Goal: Task Accomplishment & Management: Complete application form

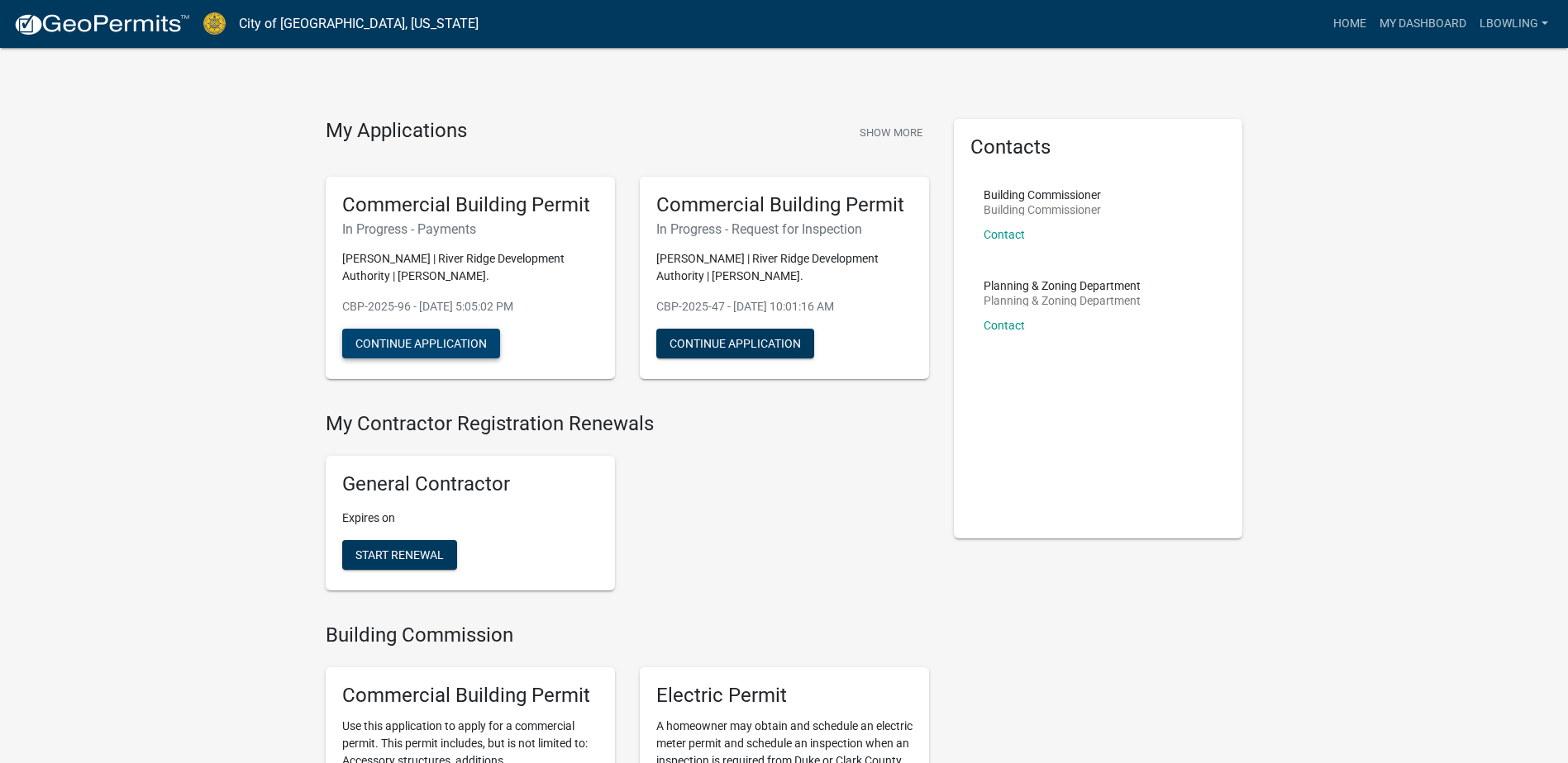
click at [424, 342] on button "Continue Application" at bounding box center [421, 343] width 158 height 30
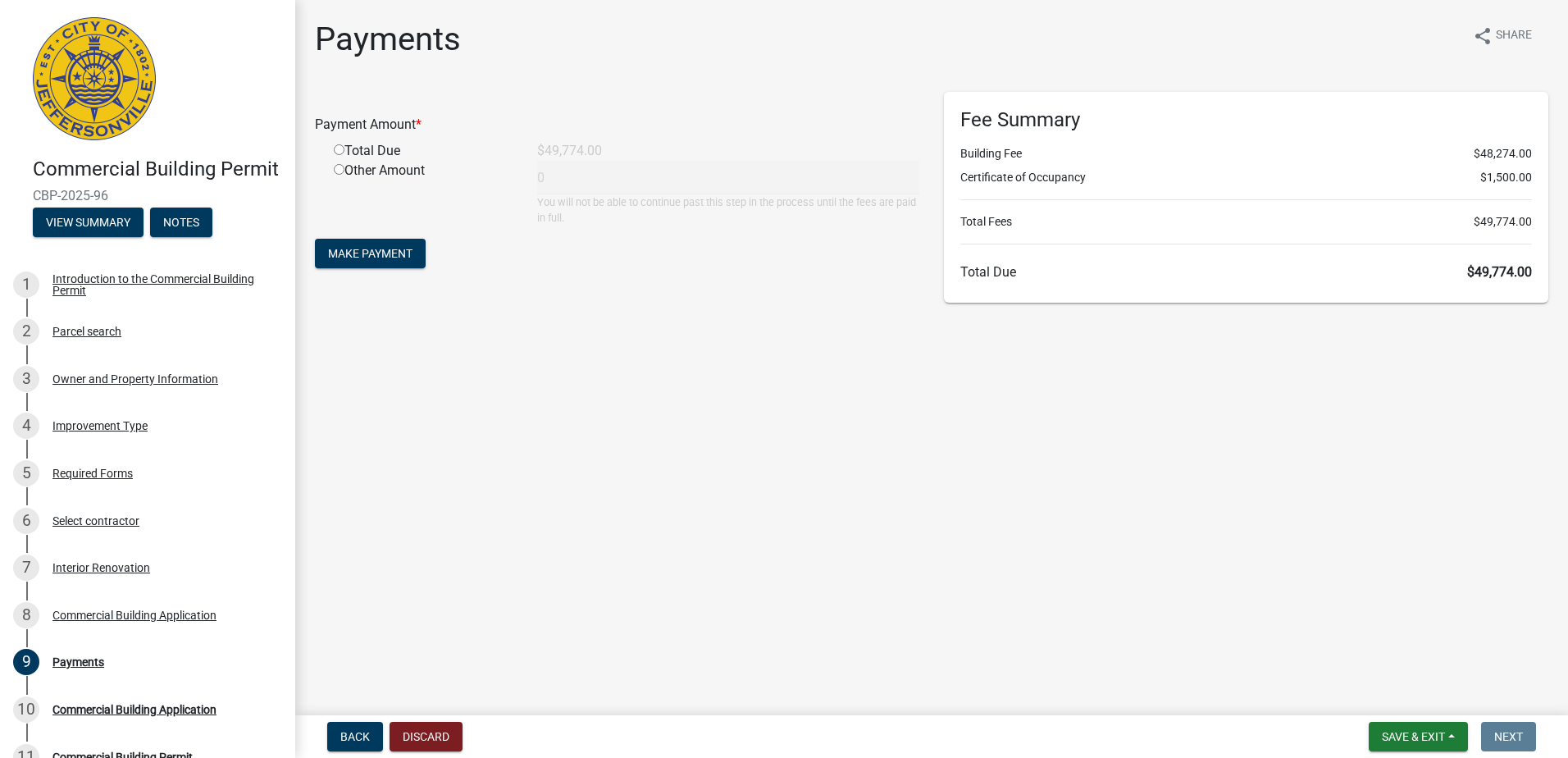
click at [339, 152] on input "radio" at bounding box center [339, 150] width 11 height 11
radio input "true"
type input "49774"
click at [363, 251] on span "Make Payment" at bounding box center [370, 254] width 84 height 13
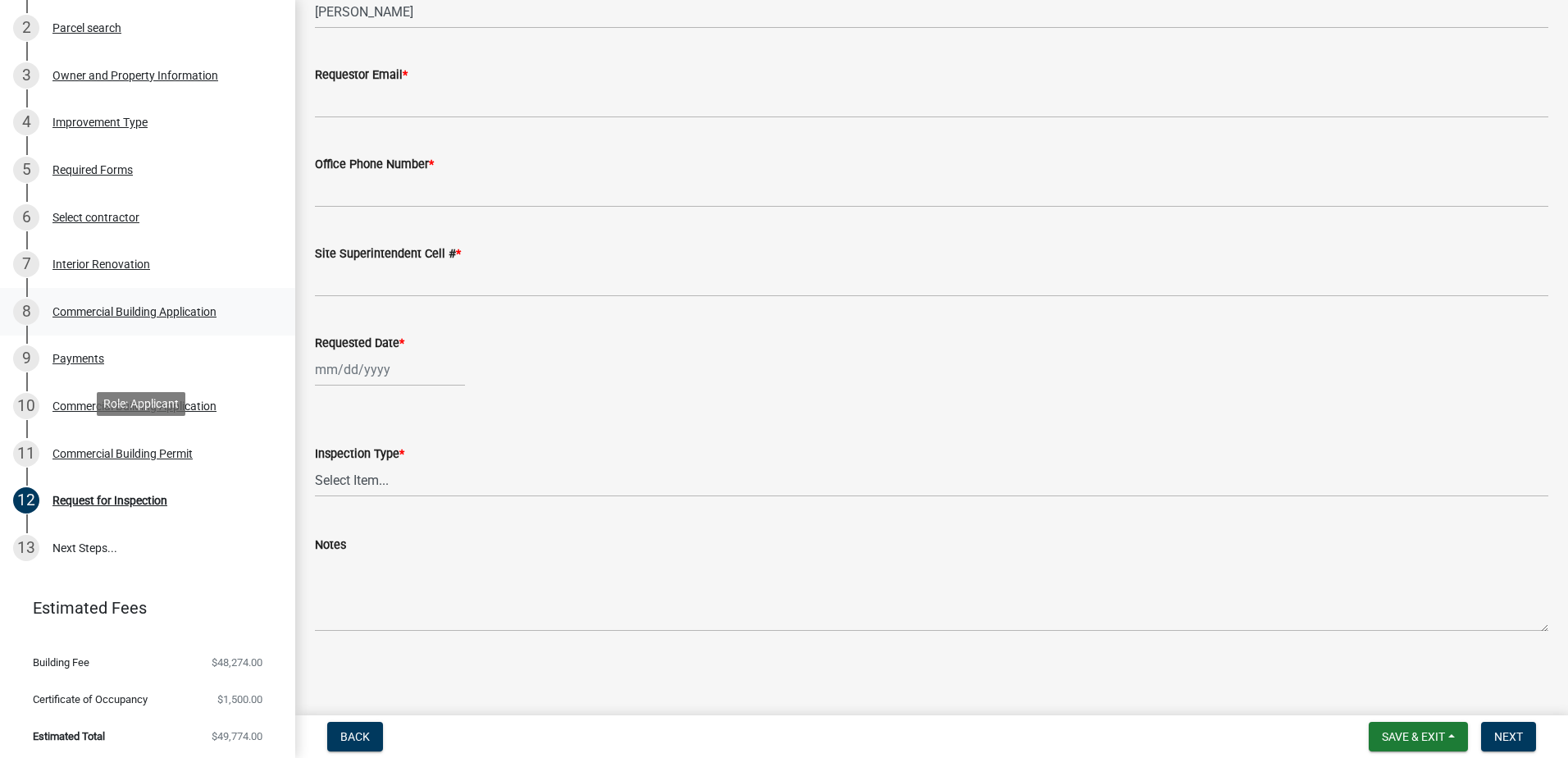
scroll to position [330, 0]
click at [1506, 739] on span "Next" at bounding box center [1508, 737] width 29 height 13
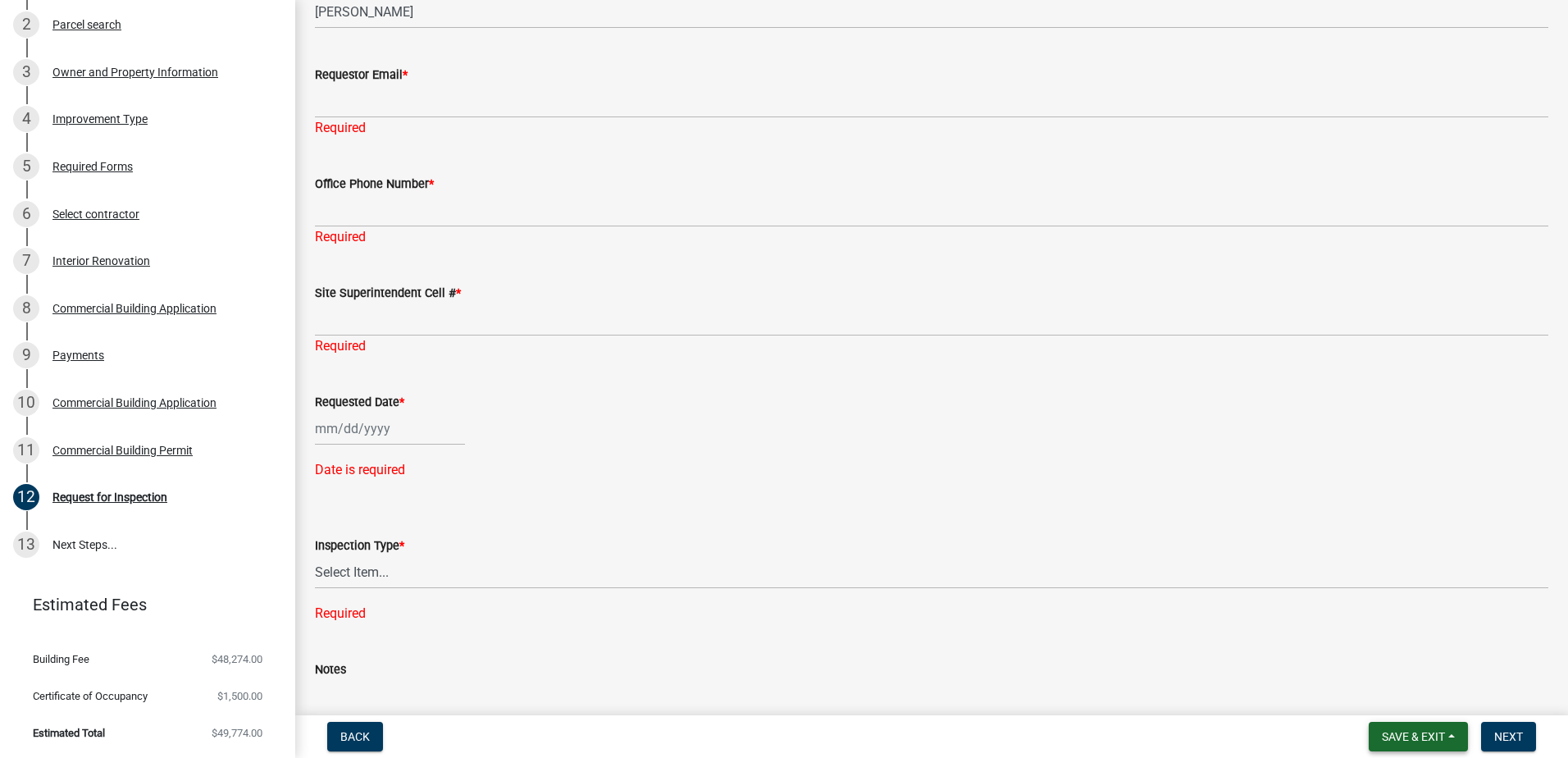
click at [1418, 743] on span "Save & Exit" at bounding box center [1413, 737] width 63 height 13
click at [1401, 695] on button "Save & Exit" at bounding box center [1402, 694] width 132 height 39
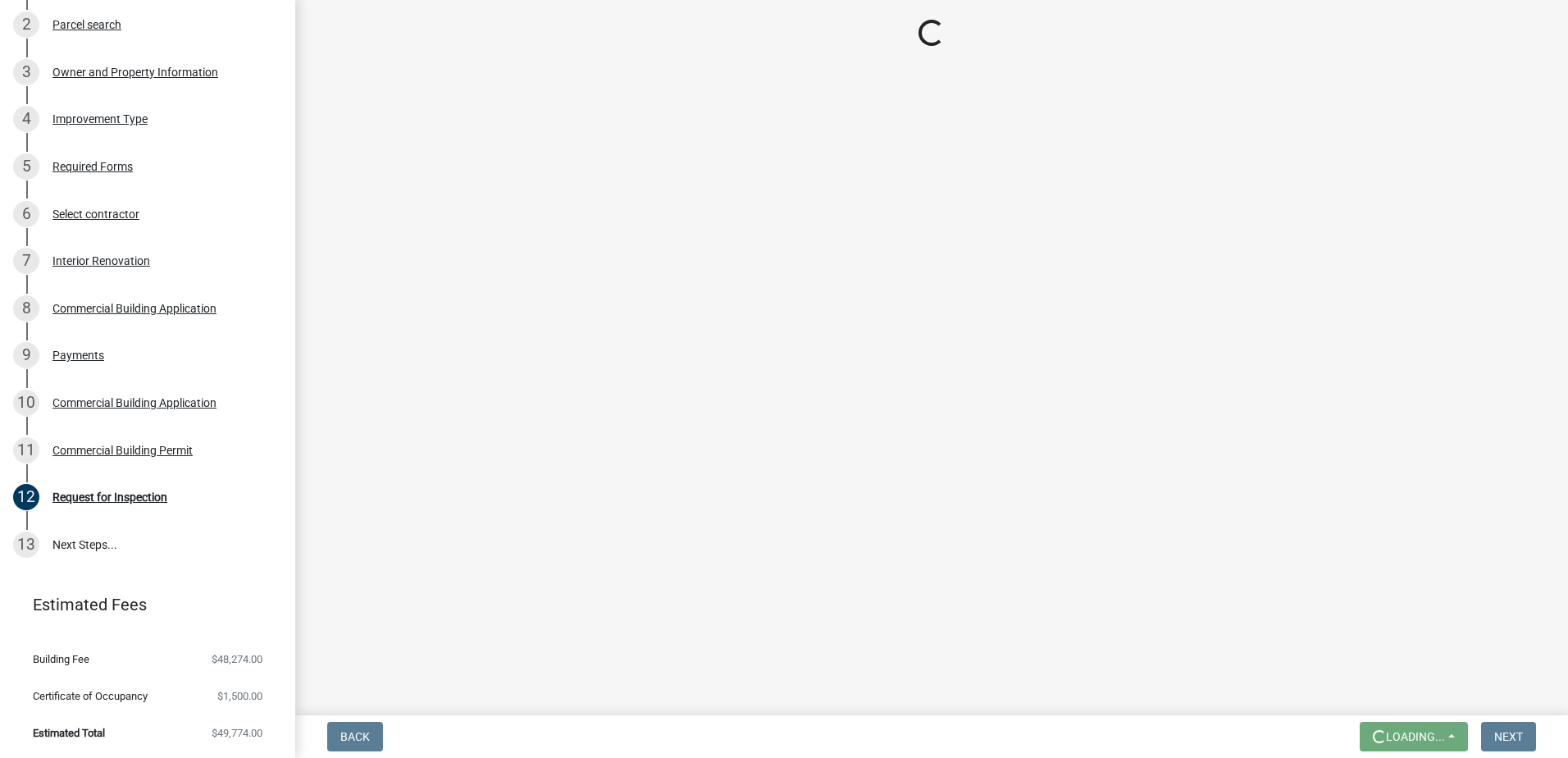
scroll to position [0, 0]
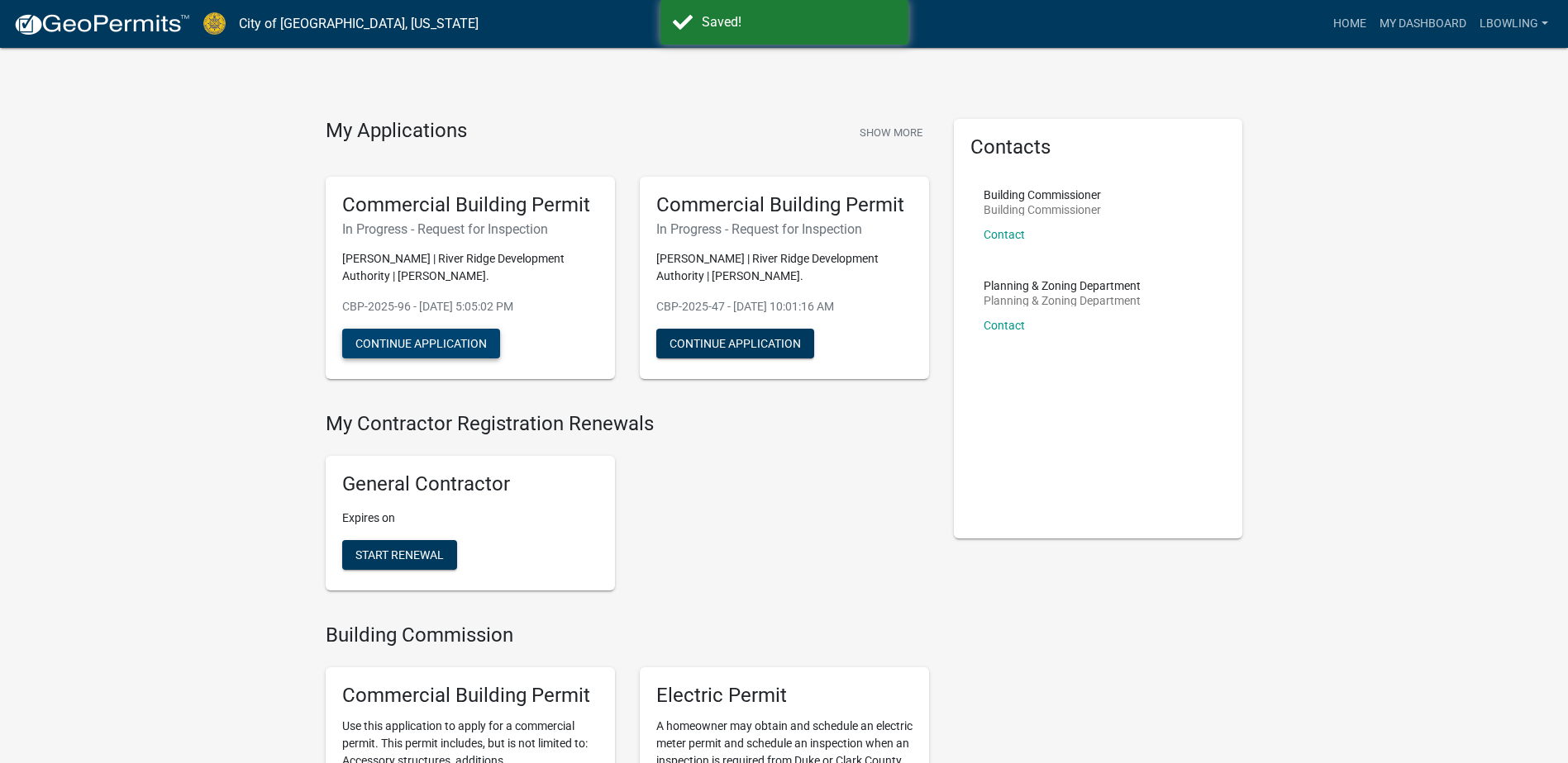
click at [451, 353] on button "Continue Application" at bounding box center [421, 343] width 158 height 30
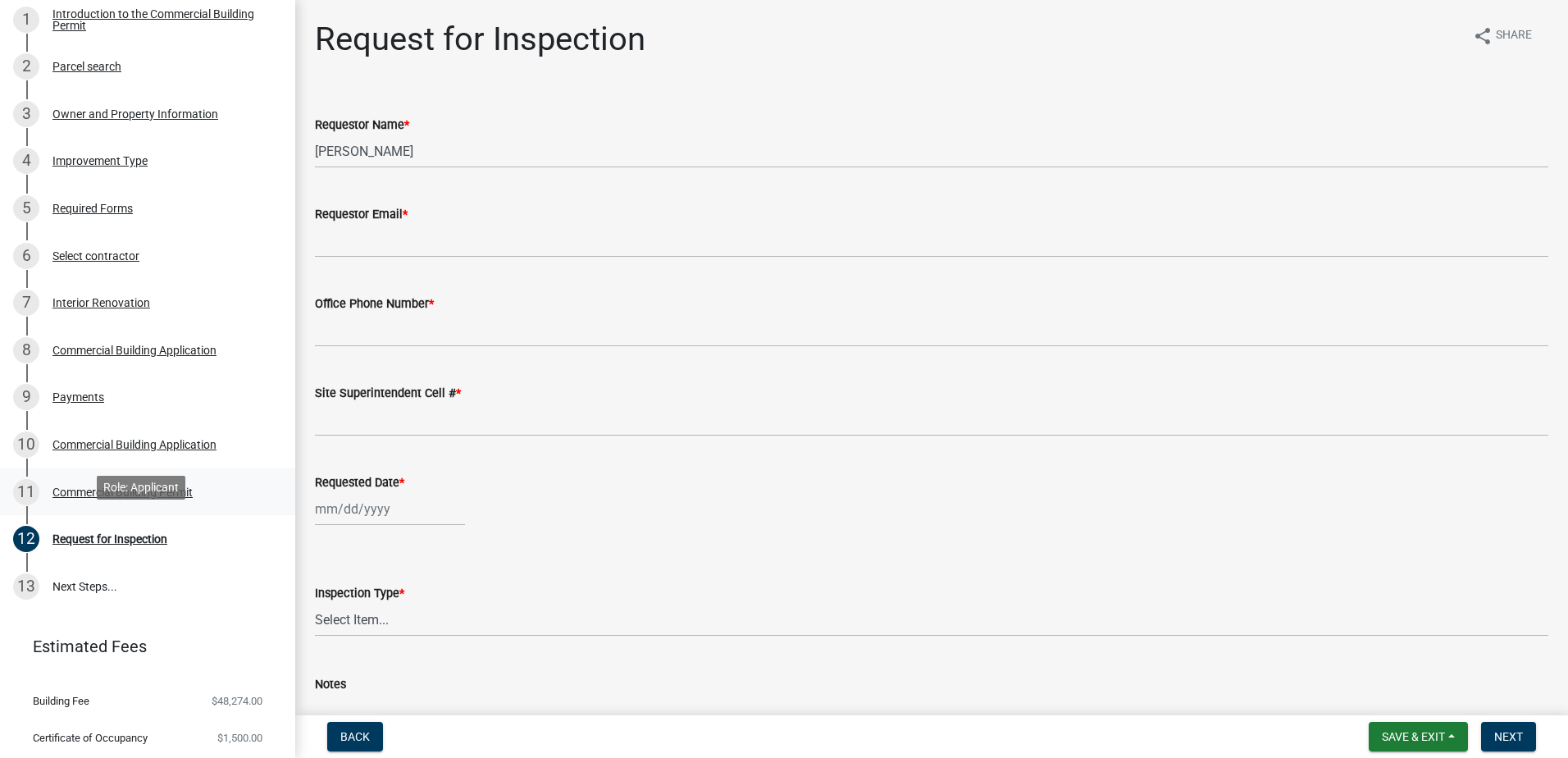
scroll to position [247, 0]
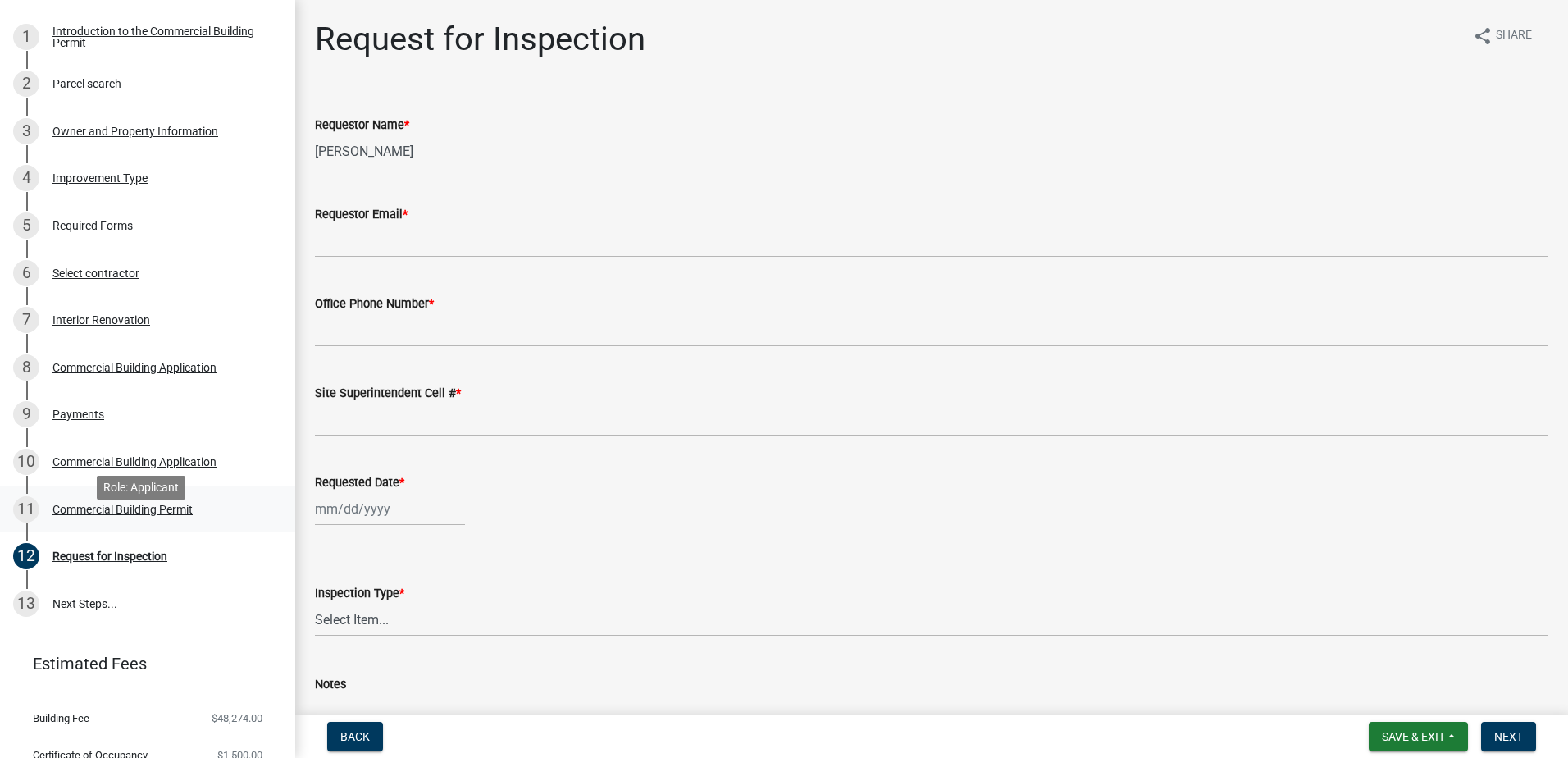
click at [84, 523] on div "11 Commercial Building Permit" at bounding box center [141, 510] width 256 height 26
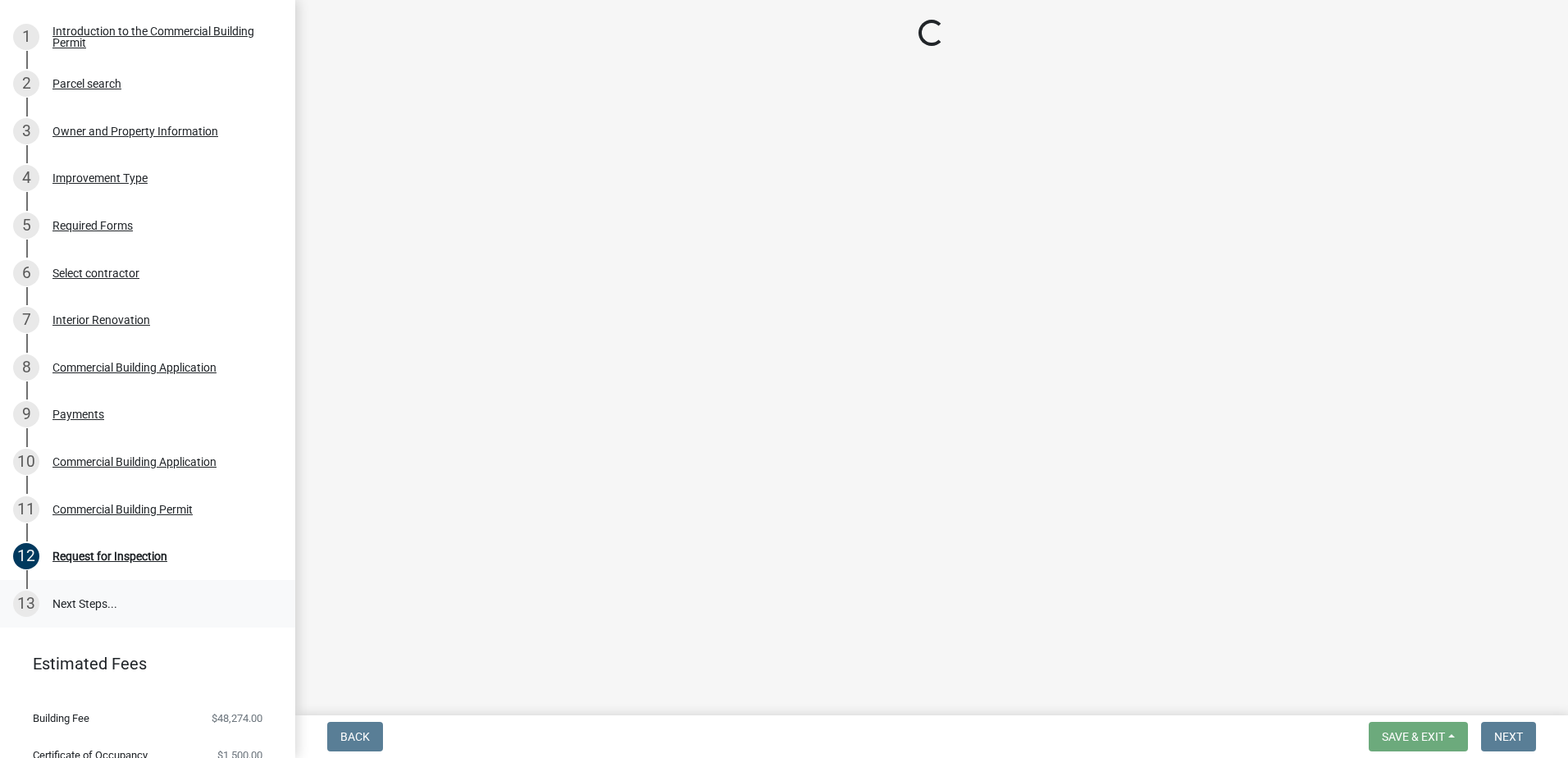
click at [104, 627] on link "13 Next Steps..." at bounding box center [147, 603] width 295 height 47
click at [95, 626] on link "13 Next Steps..." at bounding box center [147, 603] width 295 height 47
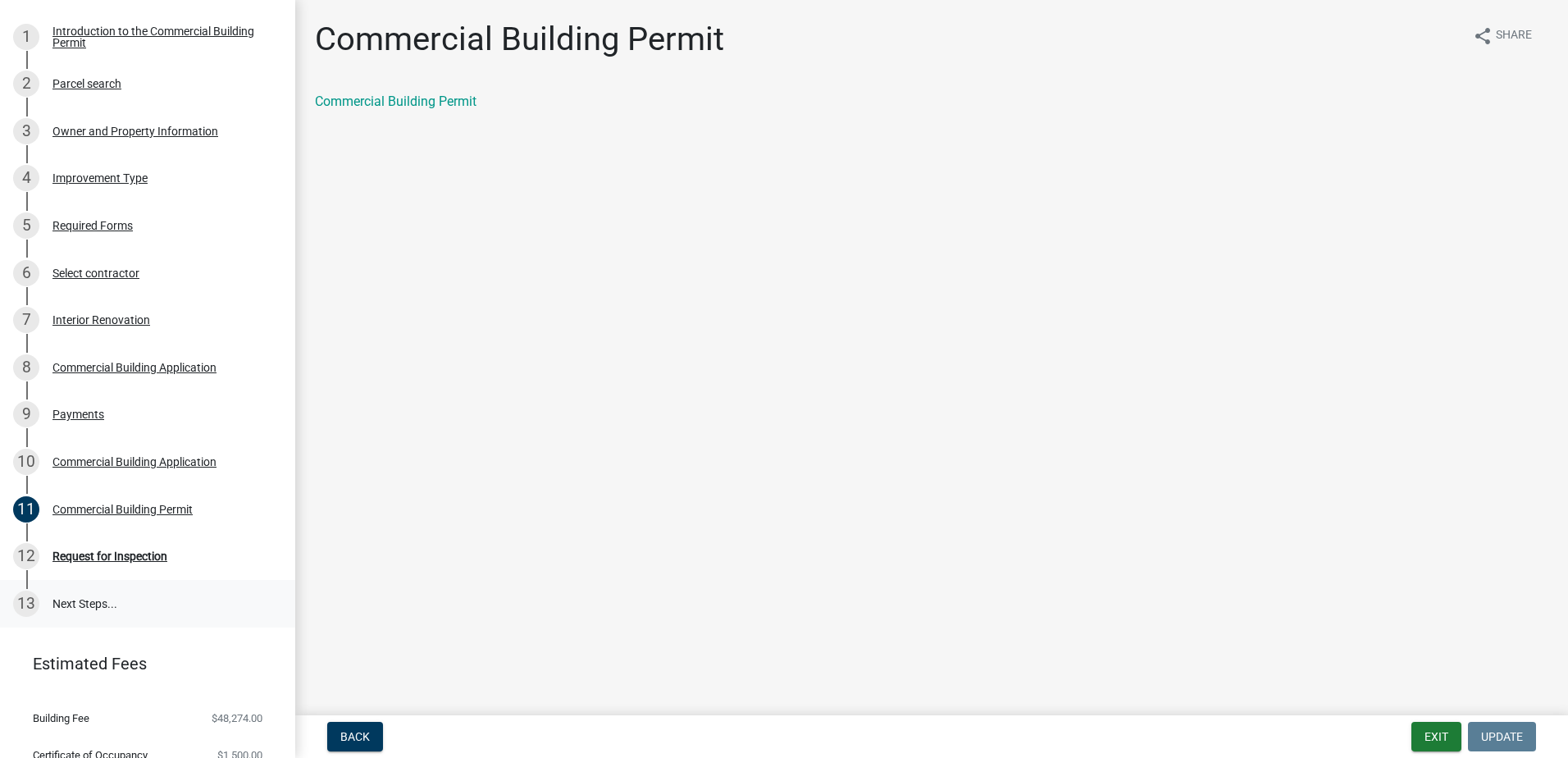
click at [82, 627] on link "13 Next Steps..." at bounding box center [147, 603] width 295 height 47
click at [412, 98] on link "Commercial Building Permit" at bounding box center [395, 101] width 161 height 16
